Goal: Task Accomplishment & Management: Complete application form

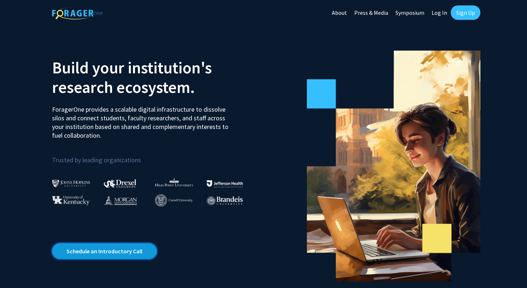
click at [123, 256] on link "Schedule an Introductory Call" at bounding box center [104, 251] width 105 height 16
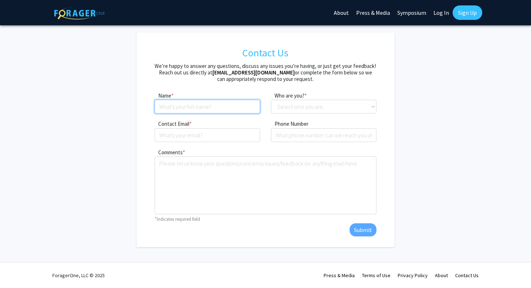
click at [207, 104] on input at bounding box center [208, 107] width 106 height 14
click at [399, 145] on form "Contact Us We’re happy to answer any questions, discuss any issues you’re havin…" at bounding box center [265, 140] width 387 height 215
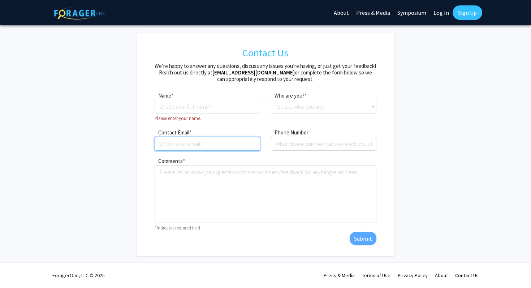
click at [232, 144] on input "Contact Email" at bounding box center [208, 144] width 106 height 14
click at [176, 147] on input "[DOMAIN_NAME]" at bounding box center [208, 144] width 106 height 14
click at [174, 146] on input "[DOMAIN_NAME]" at bounding box center [208, 144] width 106 height 14
click at [176, 146] on input "[DOMAIN_NAME]" at bounding box center [208, 144] width 106 height 14
type input "[EMAIL_ADDRESS][DOMAIN_NAME]"
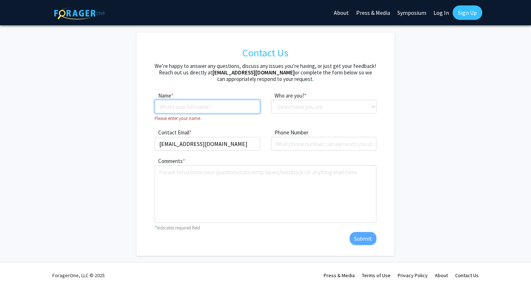
click at [200, 111] on input at bounding box center [208, 107] width 106 height 14
type input "[PERSON_NAME]"
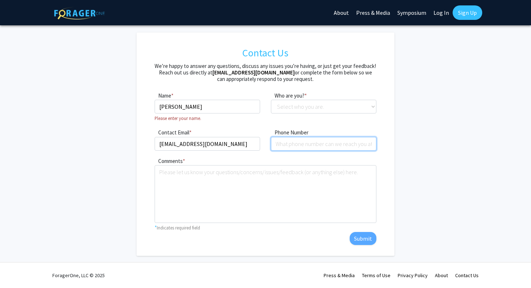
type input "5733109091"
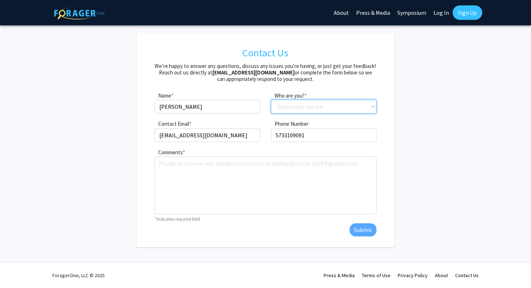
click at [287, 107] on select "Select who you are. Student Faculty Administrator Other" at bounding box center [324, 107] width 106 height 14
select select "student"
click at [271, 100] on select "Select who you are. Student Faculty Administrator Other" at bounding box center [324, 107] width 106 height 14
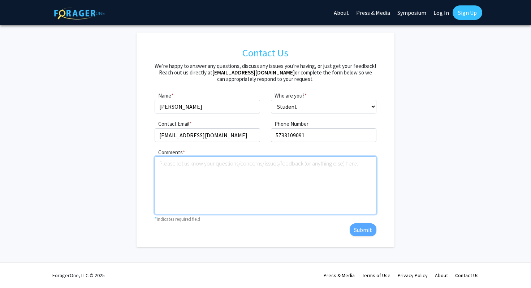
click at [226, 185] on textarea "Comments" at bounding box center [266, 186] width 222 height 58
click at [303, 182] on textarea "Comments" at bounding box center [266, 186] width 222 height 58
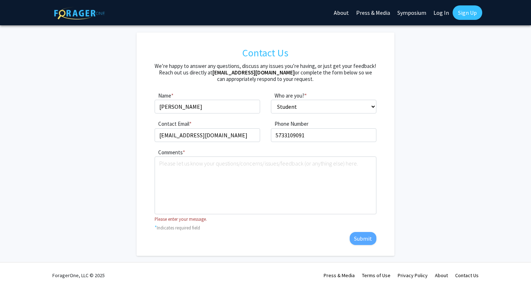
click at [473, 10] on link "Sign Up" at bounding box center [468, 12] width 30 height 14
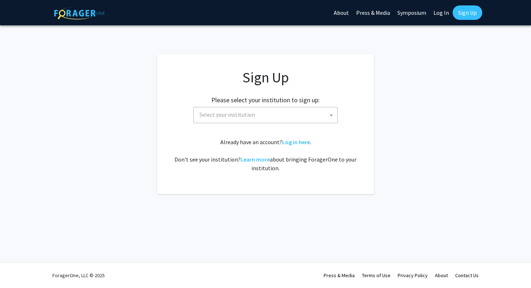
click at [251, 111] on span "Select your institution" at bounding box center [228, 114] width 56 height 7
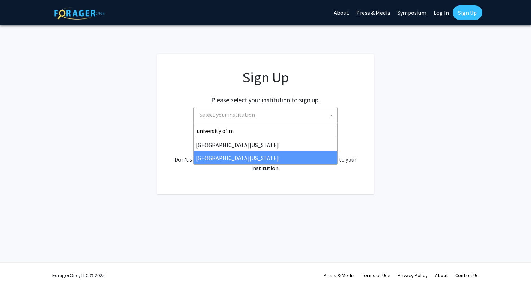
type input "university of m"
select select "33"
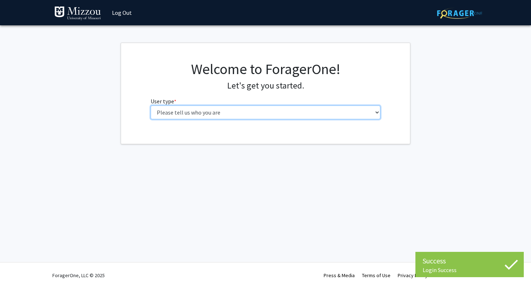
click at [264, 115] on select "Please tell us who you are Undergraduate Student Master's Student Doctoral Cand…" at bounding box center [266, 113] width 230 height 14
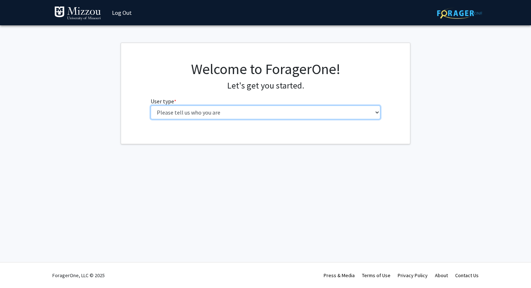
select select "1: undergrad"
click at [151, 106] on select "Please tell us who you are Undergraduate Student Master's Student Doctoral Cand…" at bounding box center [266, 113] width 230 height 14
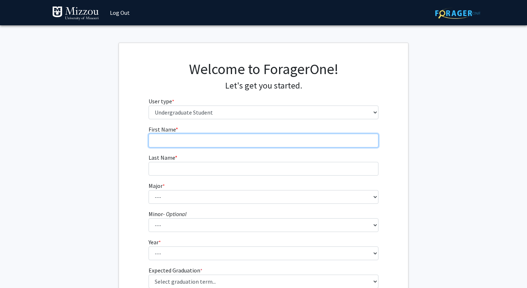
click at [242, 137] on input "First Name * required" at bounding box center [264, 141] width 230 height 14
type input "Alia"
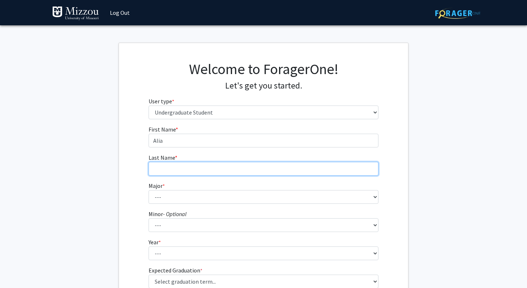
click at [239, 170] on input "Last Name * required" at bounding box center [264, 169] width 230 height 14
type input "Bennett"
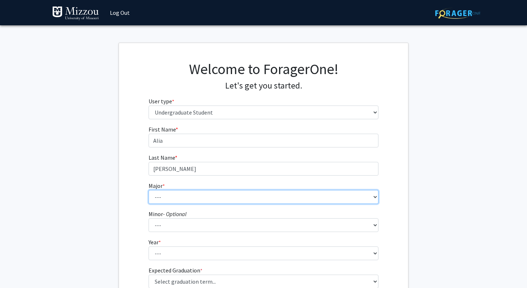
click at [240, 200] on select "--- Agribusiness Management Agricultural Education Agricultural Education: Comm…" at bounding box center [264, 197] width 230 height 14
select select "28: 2527"
click at [149, 190] on select "--- Agribusiness Management Agricultural Education Agricultural Education: Comm…" at bounding box center [264, 197] width 230 height 14
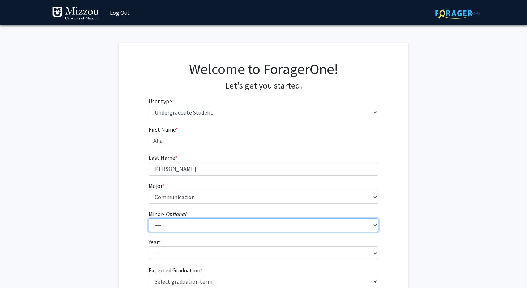
click at [204, 225] on select "--- Accountancy Aerospace Engineering Aerospace Studies Agribusiness Management…" at bounding box center [264, 225] width 230 height 14
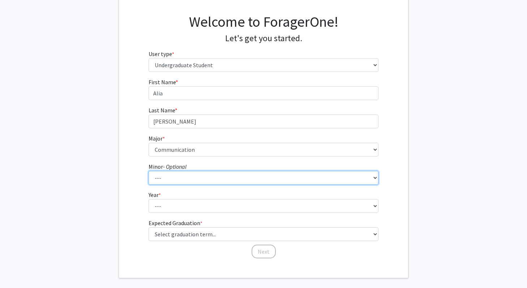
scroll to position [80, 0]
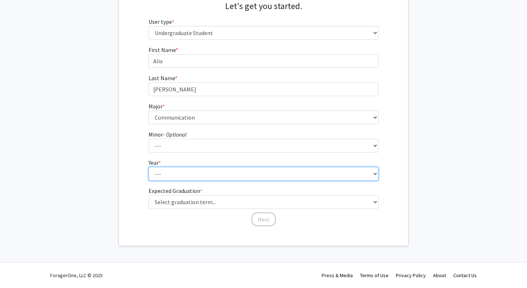
click at [173, 176] on select "--- First-year Sophomore Junior Senior Postbaccalaureate Certificate" at bounding box center [264, 174] width 230 height 14
select select "1: first-year"
click at [149, 167] on select "--- First-year Sophomore Junior Senior Postbaccalaureate Certificate" at bounding box center [264, 174] width 230 height 14
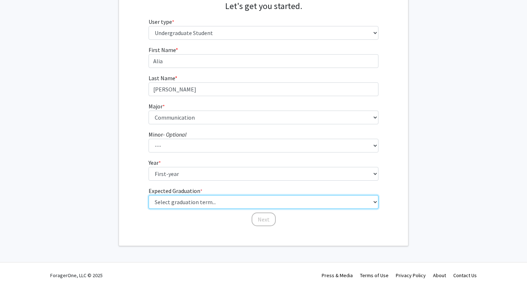
click at [169, 204] on select "Select graduation term... Spring 2025 Summer 2025 Fall 2025 Winter 2025 Spring …" at bounding box center [264, 202] width 230 height 14
select select "17: spring_2029"
click at [149, 195] on select "Select graduation term... Spring 2025 Summer 2025 Fall 2025 Winter 2025 Spring …" at bounding box center [264, 202] width 230 height 14
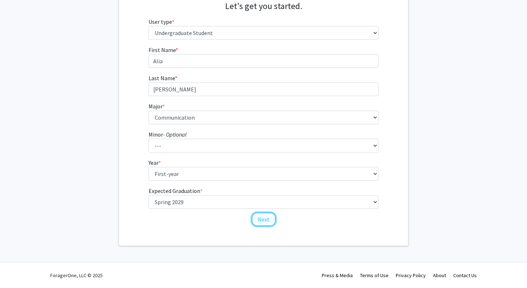
click at [262, 218] on button "Next" at bounding box center [264, 220] width 24 height 14
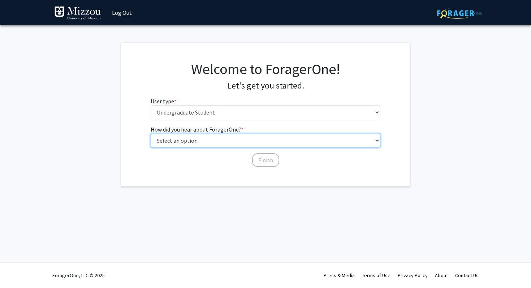
click at [240, 142] on select "Select an option Peer/student recommendation Faculty/staff recommendation Unive…" at bounding box center [266, 141] width 230 height 14
select select "2: faculty_recommendation"
click at [151, 134] on select "Select an option Peer/student recommendation Faculty/staff recommendation Unive…" at bounding box center [266, 141] width 230 height 14
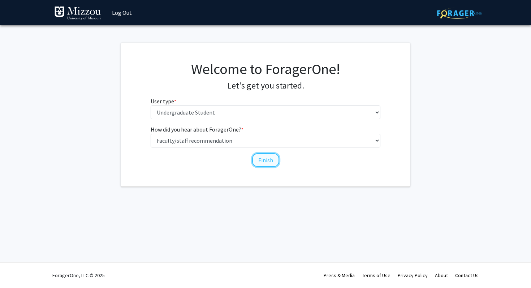
click at [262, 160] on button "Finish" at bounding box center [265, 160] width 27 height 14
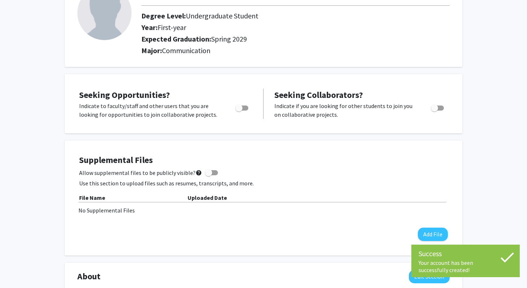
scroll to position [63, 0]
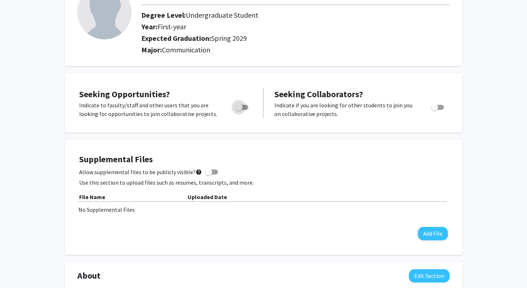
click at [240, 107] on span "Toggle" at bounding box center [238, 107] width 7 height 7
click at [239, 110] on input "Are you actively seeking opportunities?" at bounding box center [239, 110] width 0 height 0
checkbox input "true"
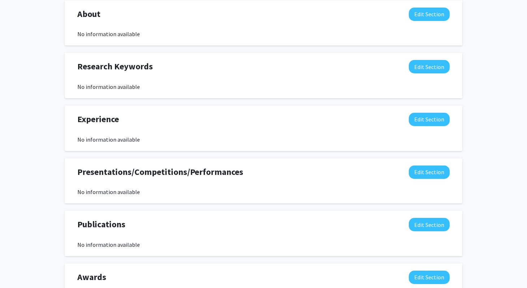
scroll to position [390, 0]
